Goal: Navigation & Orientation: Find specific page/section

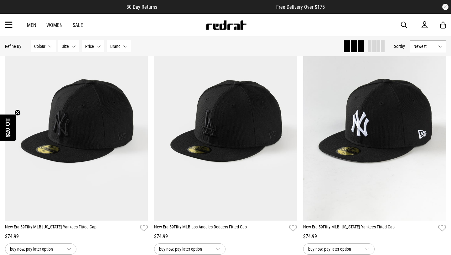
scroll to position [91, 0]
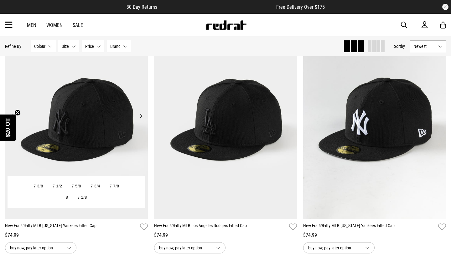
click at [141, 116] on button "Next" at bounding box center [141, 116] width 8 height 8
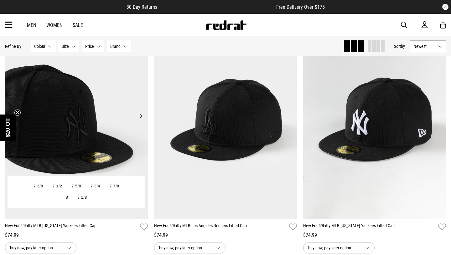
click at [141, 116] on button "Next" at bounding box center [141, 116] width 8 height 8
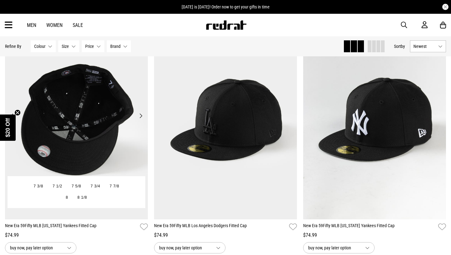
click at [141, 116] on button "Next" at bounding box center [141, 116] width 8 height 8
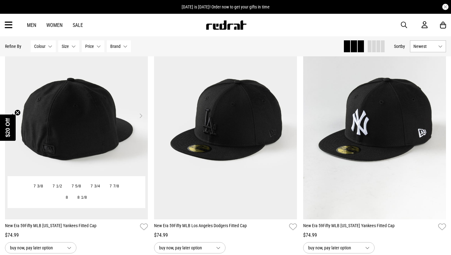
click at [141, 116] on button "Next" at bounding box center [141, 116] width 8 height 8
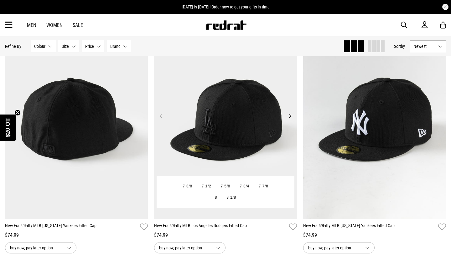
click at [289, 116] on button "Next" at bounding box center [290, 116] width 8 height 8
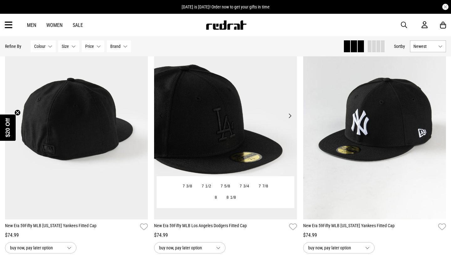
click at [0, 0] on img "POPUP Form" at bounding box center [0, 0] width 0 height 0
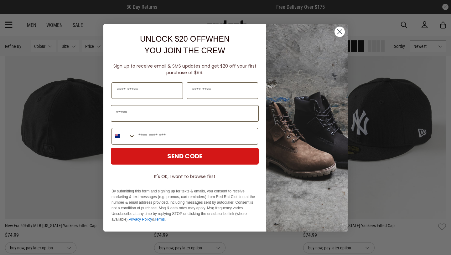
click at [342, 33] on circle "Close dialog" at bounding box center [340, 31] width 10 height 10
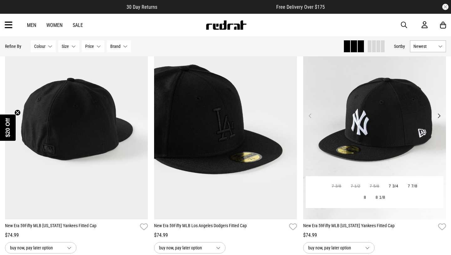
click at [437, 116] on button "Next" at bounding box center [439, 116] width 8 height 8
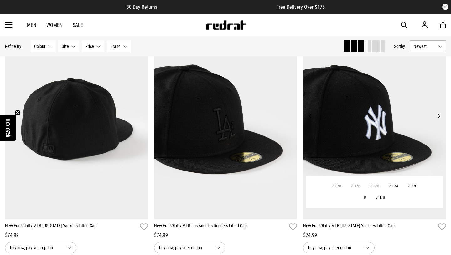
click at [437, 116] on button "Next" at bounding box center [439, 116] width 8 height 8
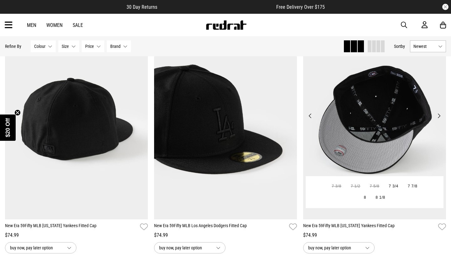
click at [437, 116] on button "Next" at bounding box center [439, 116] width 8 height 8
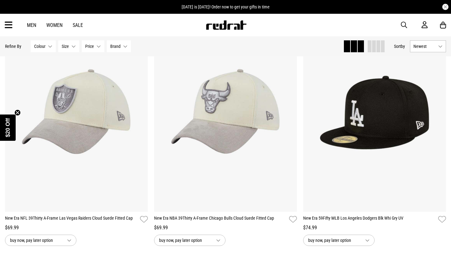
scroll to position [593, 0]
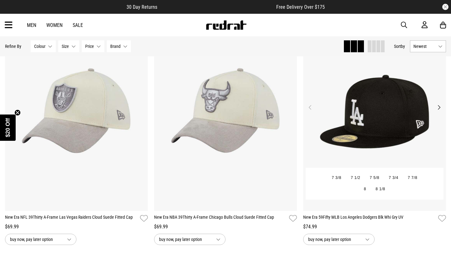
click at [439, 106] on button "Next" at bounding box center [439, 108] width 8 height 8
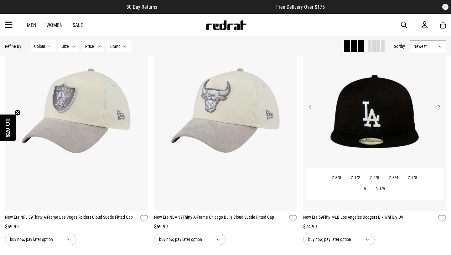
click at [439, 106] on button "Next" at bounding box center [439, 108] width 8 height 8
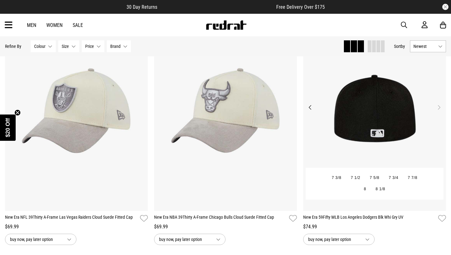
click at [439, 106] on button "Next" at bounding box center [439, 108] width 8 height 8
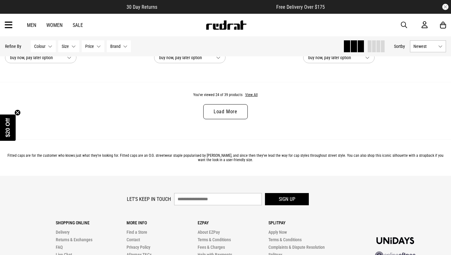
scroll to position [2000, 0]
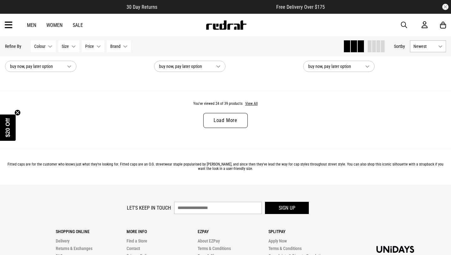
click at [237, 117] on link "Load More" at bounding box center [225, 120] width 44 height 15
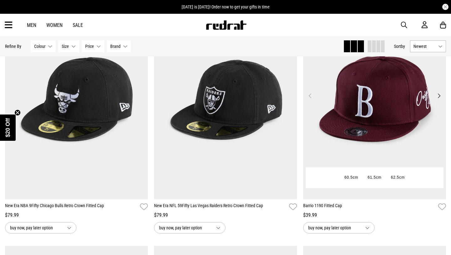
scroll to position [2329, 0]
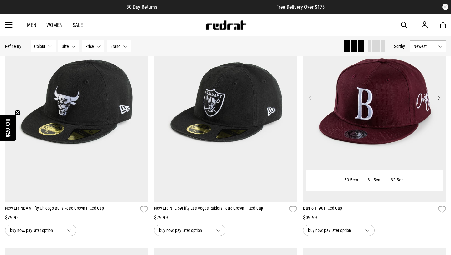
click at [440, 97] on button "Next" at bounding box center [439, 99] width 8 height 8
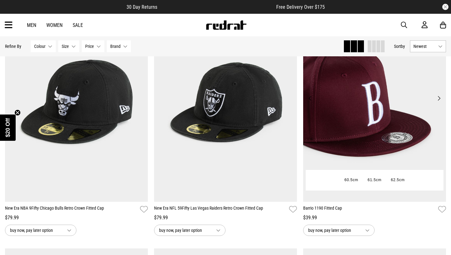
click at [440, 97] on button "Next" at bounding box center [439, 99] width 8 height 8
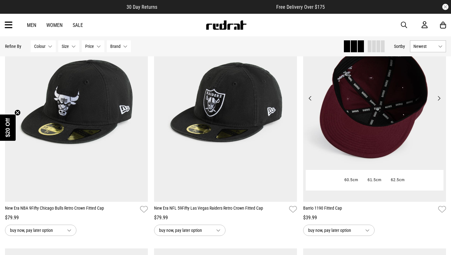
click at [440, 97] on button "Next" at bounding box center [439, 99] width 8 height 8
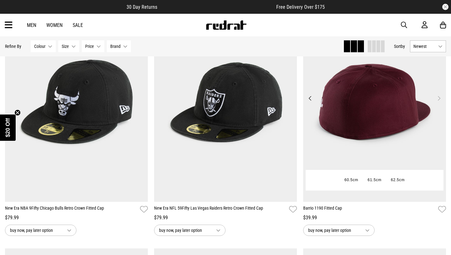
click at [440, 97] on button "Next" at bounding box center [439, 99] width 8 height 8
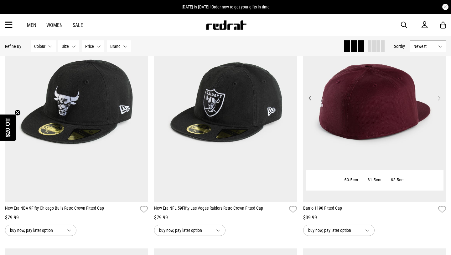
click at [312, 96] on button "Previous" at bounding box center [310, 99] width 8 height 8
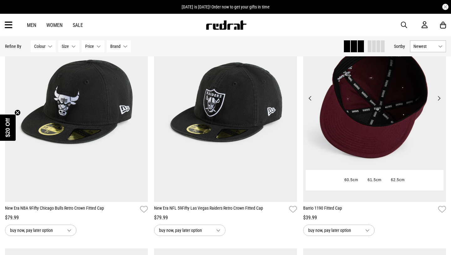
click at [312, 96] on button "Previous" at bounding box center [310, 99] width 8 height 8
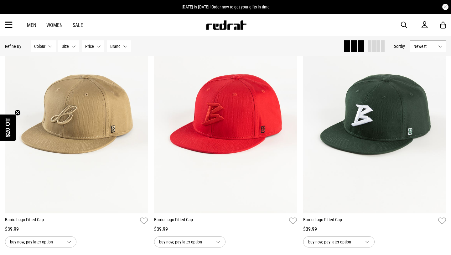
scroll to position [2811, 0]
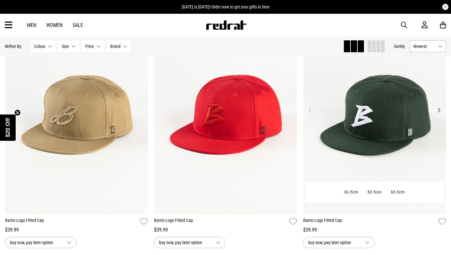
click at [440, 110] on button "Next" at bounding box center [439, 111] width 8 height 8
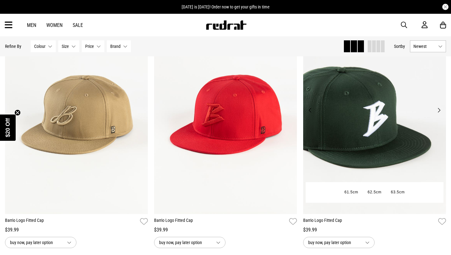
click at [440, 110] on button "Next" at bounding box center [439, 111] width 8 height 8
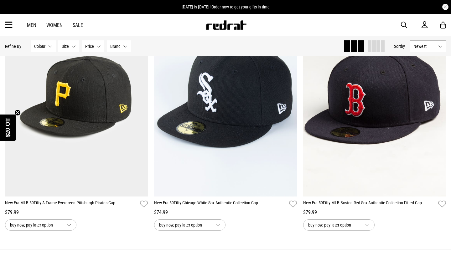
scroll to position [3081, 0]
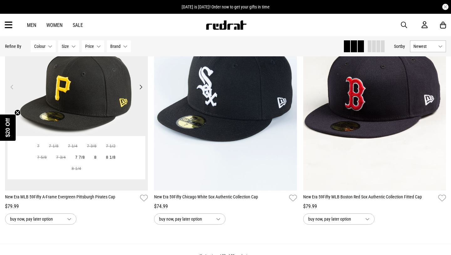
click at [144, 87] on button "Next" at bounding box center [141, 87] width 8 height 8
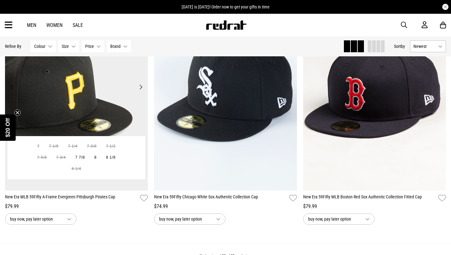
click at [144, 87] on button "Next" at bounding box center [141, 87] width 8 height 8
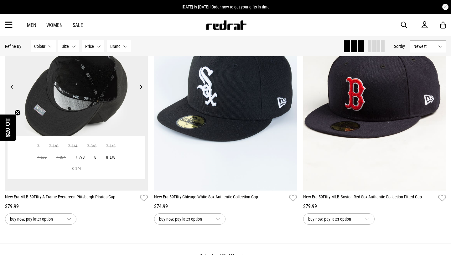
click at [144, 87] on button "Next" at bounding box center [141, 87] width 8 height 8
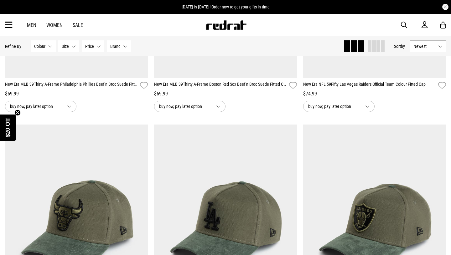
scroll to position [1217, 0]
